Goal: Navigation & Orientation: Find specific page/section

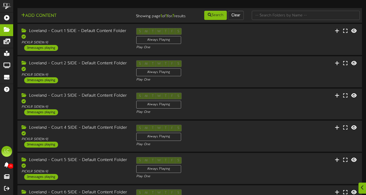
scroll to position [78, 0]
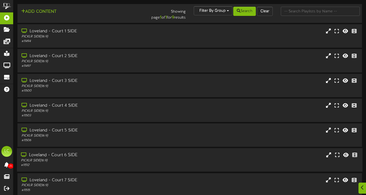
scroll to position [73, 0]
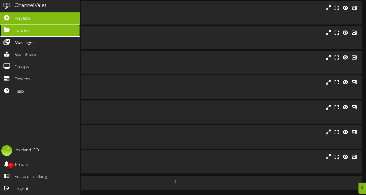
click at [22, 30] on span "Folders" at bounding box center [22, 31] width 15 height 6
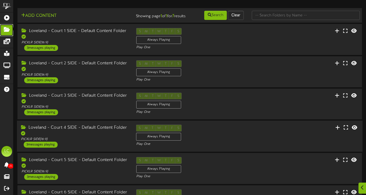
scroll to position [78, 0]
